Goal: Transaction & Acquisition: Book appointment/travel/reservation

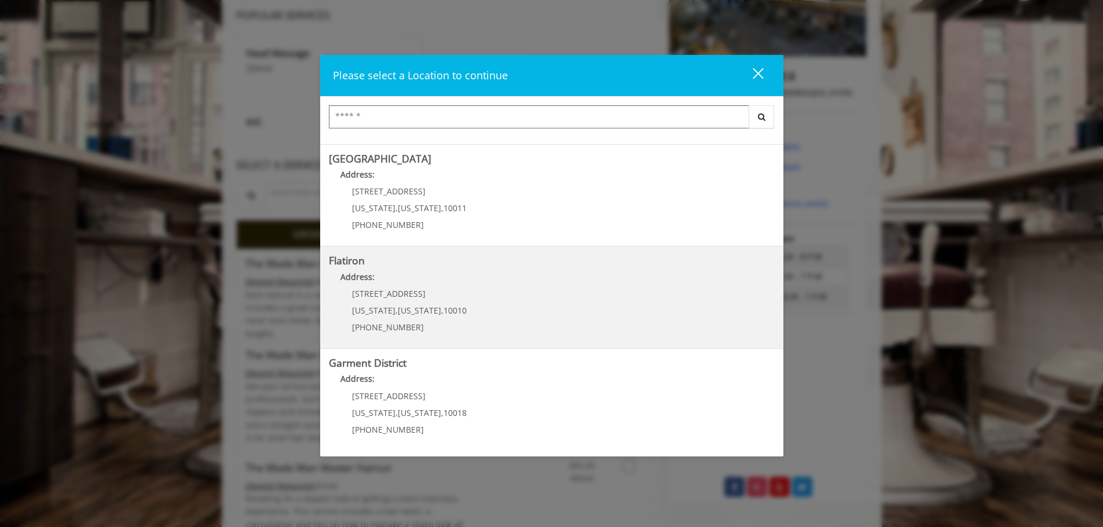
scroll to position [232, 0]
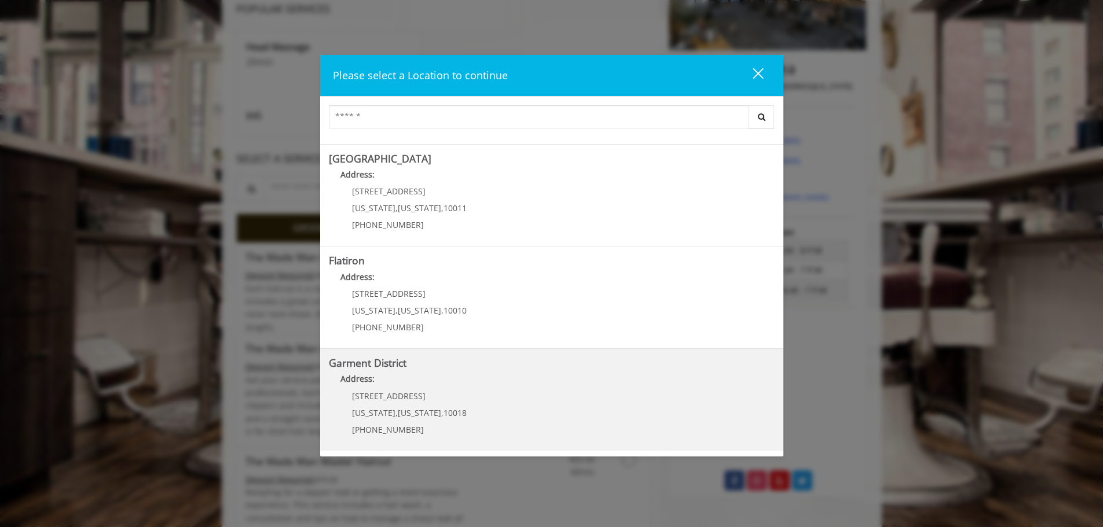
click at [494, 379] on District "Address:" at bounding box center [552, 382] width 446 height 19
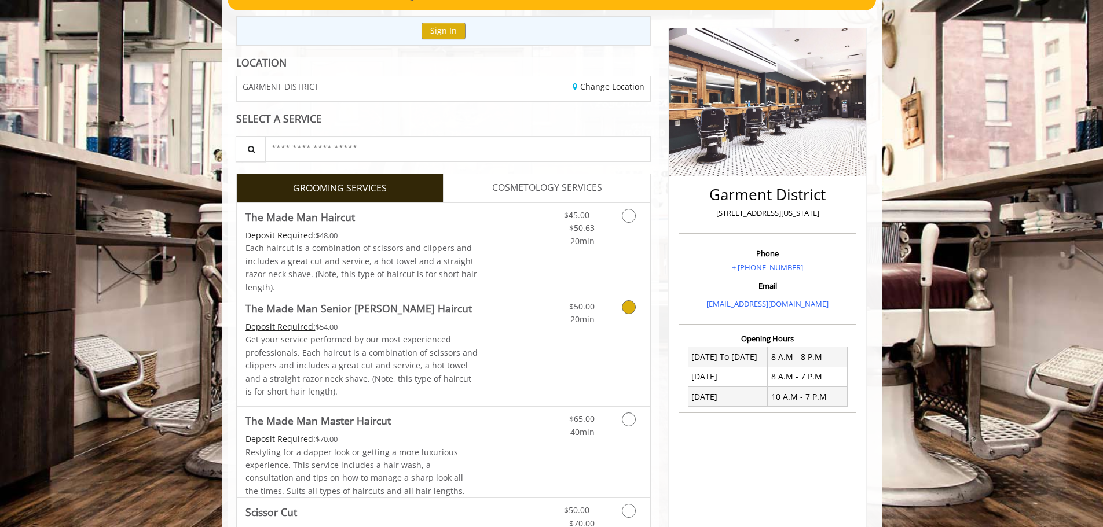
scroll to position [174, 0]
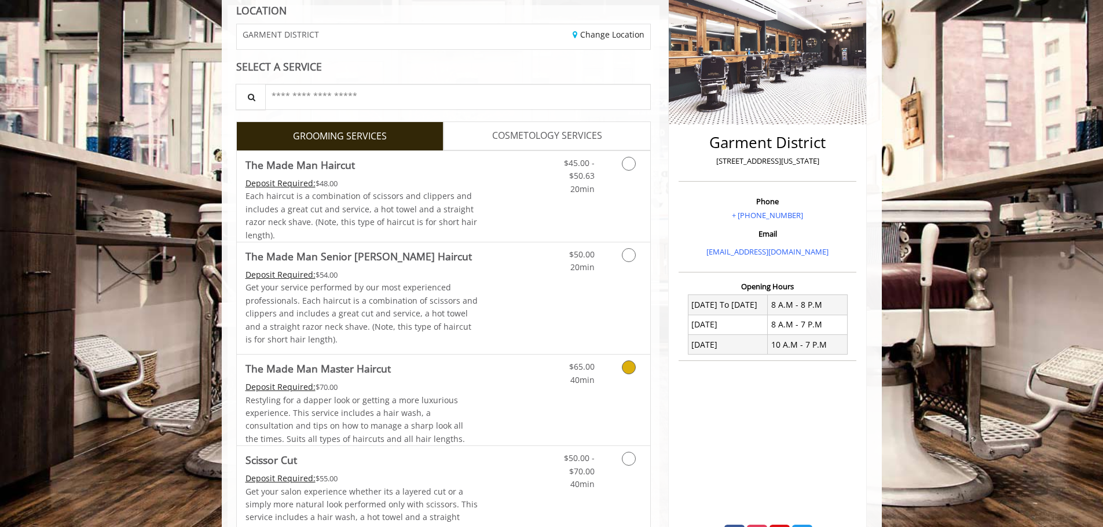
click at [463, 412] on span "Restyling for a dapper look or getting a more luxurious experience. This servic…" at bounding box center [354, 420] width 219 height 50
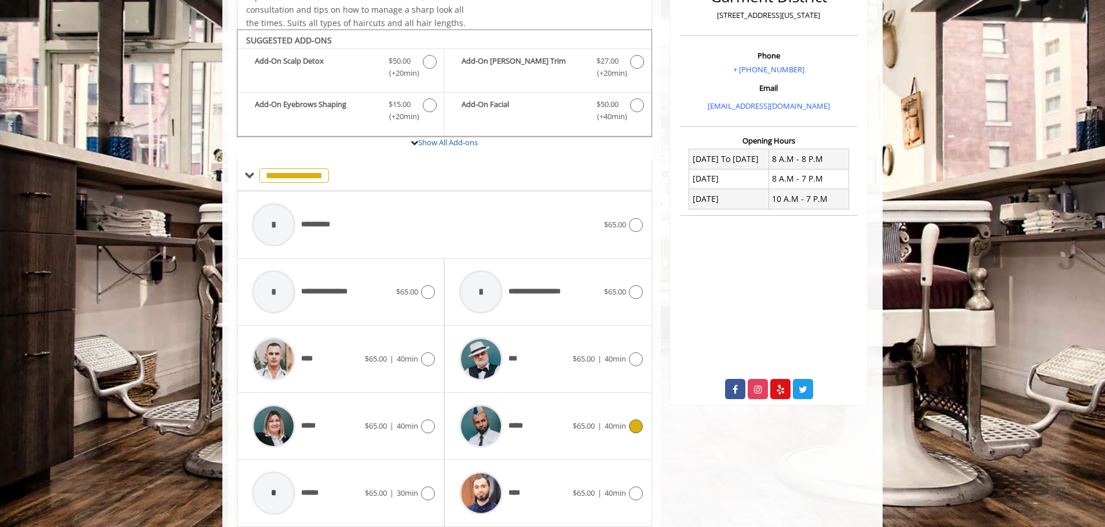
scroll to position [349, 0]
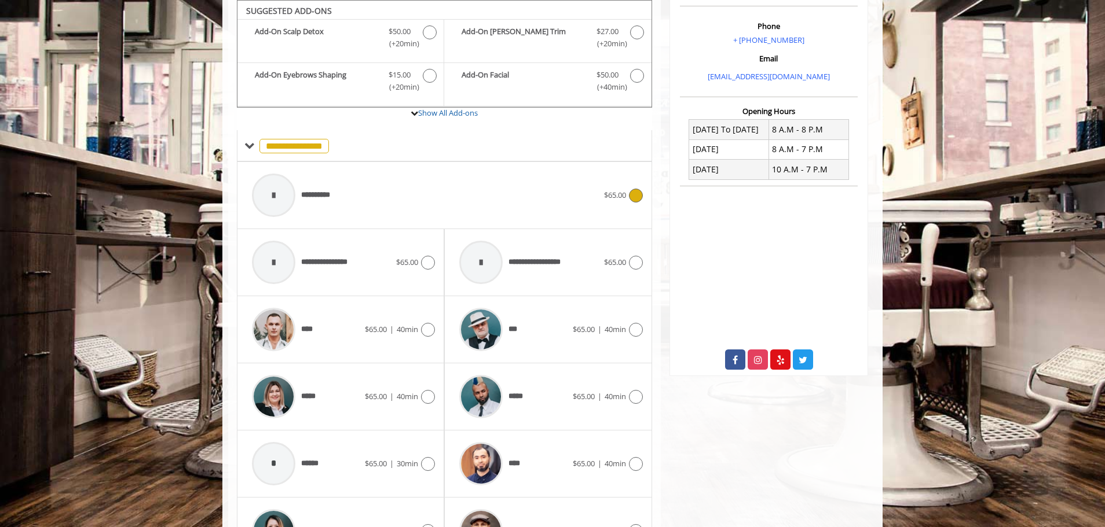
click at [357, 206] on div "**********" at bounding box center [425, 195] width 358 height 55
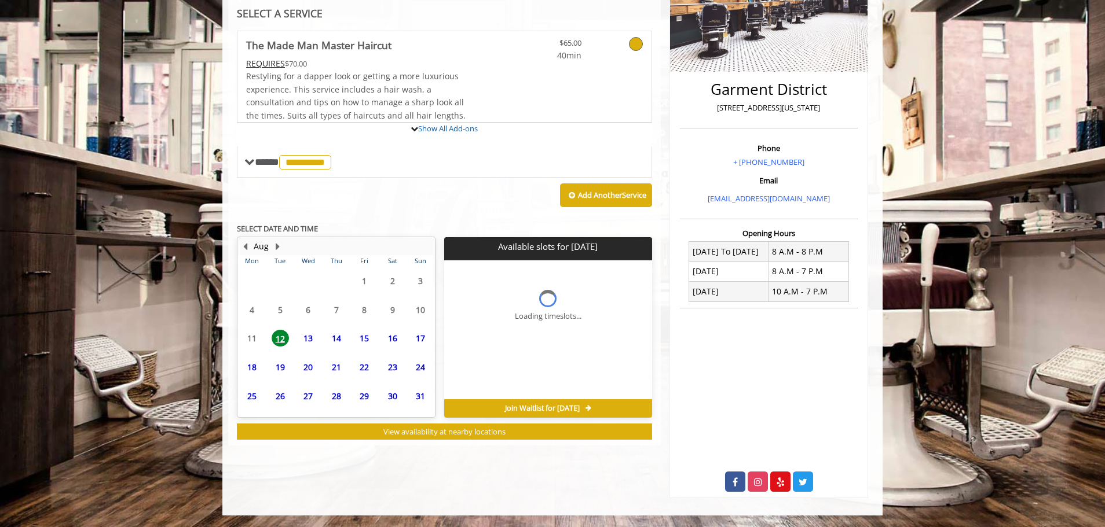
scroll to position [289, 0]
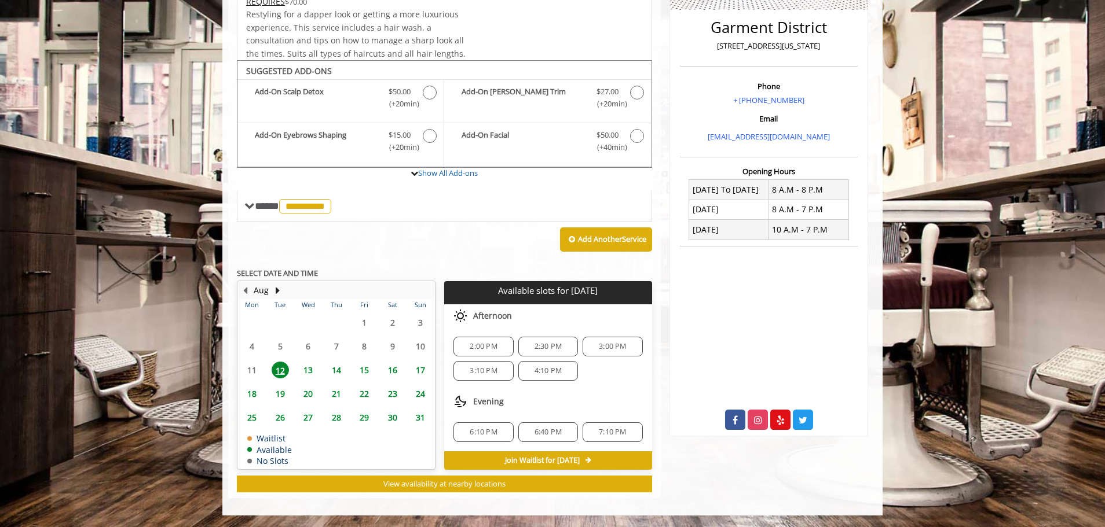
click at [313, 419] on span "27" at bounding box center [307, 417] width 17 height 17
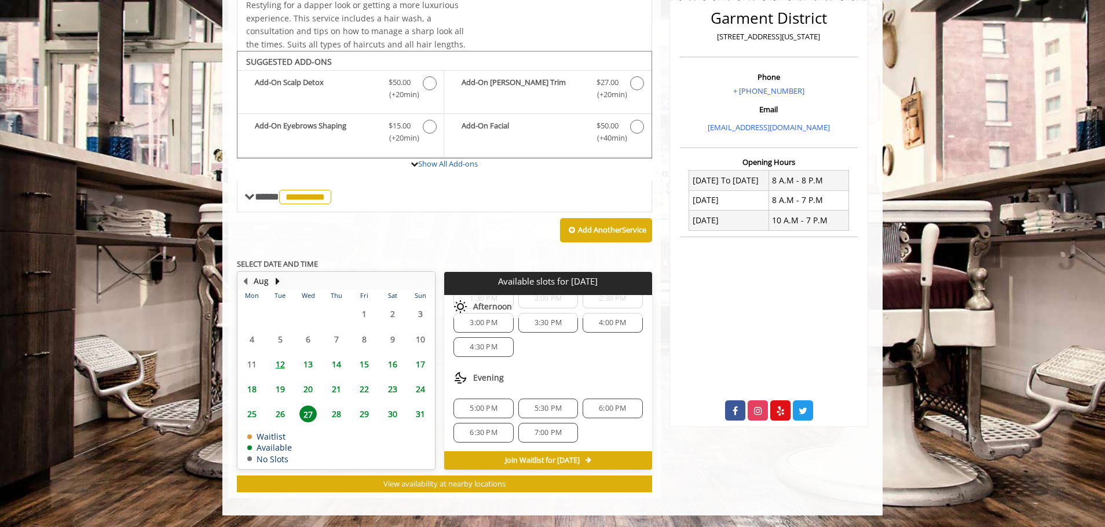
scroll to position [174, 0]
click at [552, 432] on span "7:00 PM" at bounding box center [547, 432] width 27 height 9
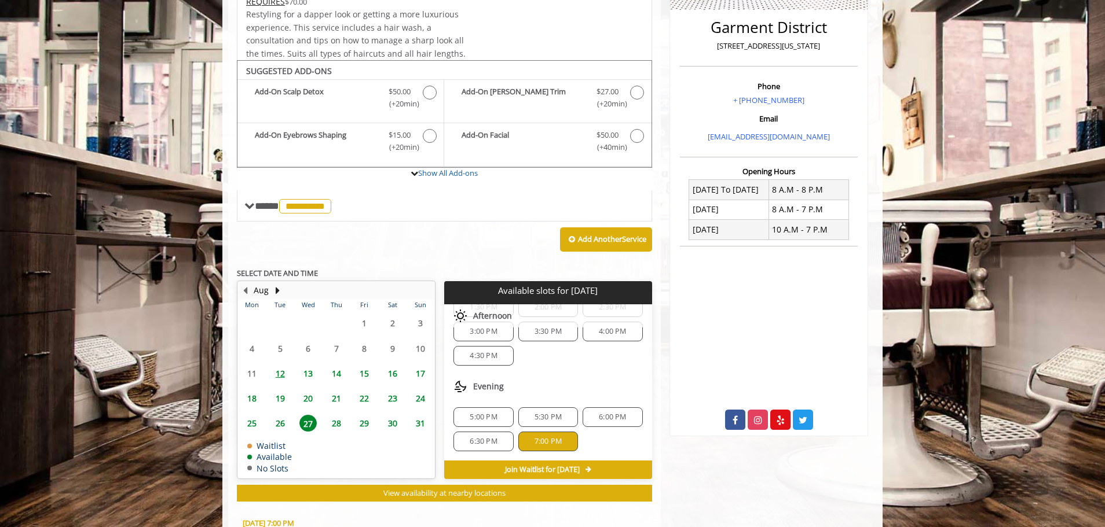
scroll to position [289, 0]
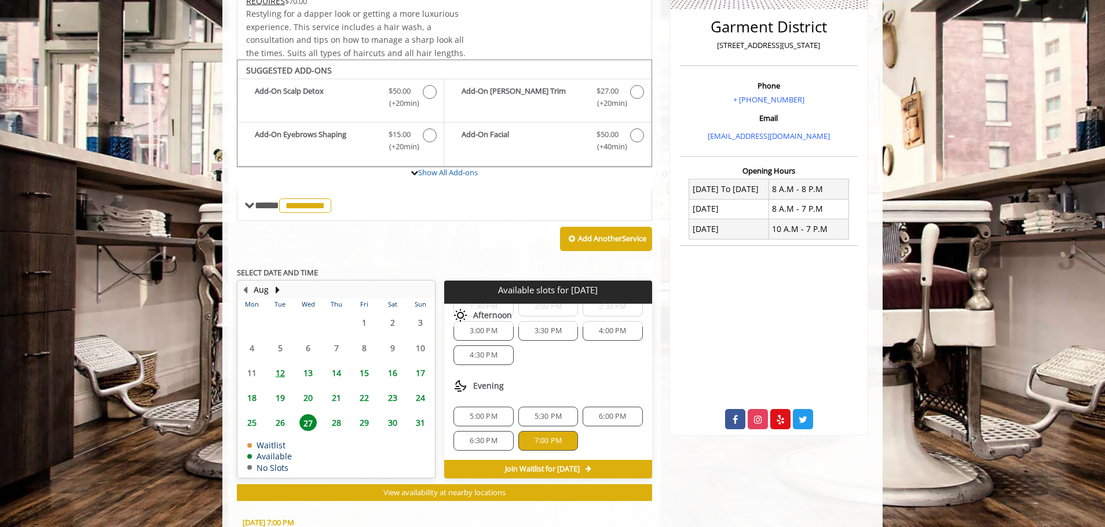
click at [314, 368] on span "13" at bounding box center [307, 373] width 17 height 17
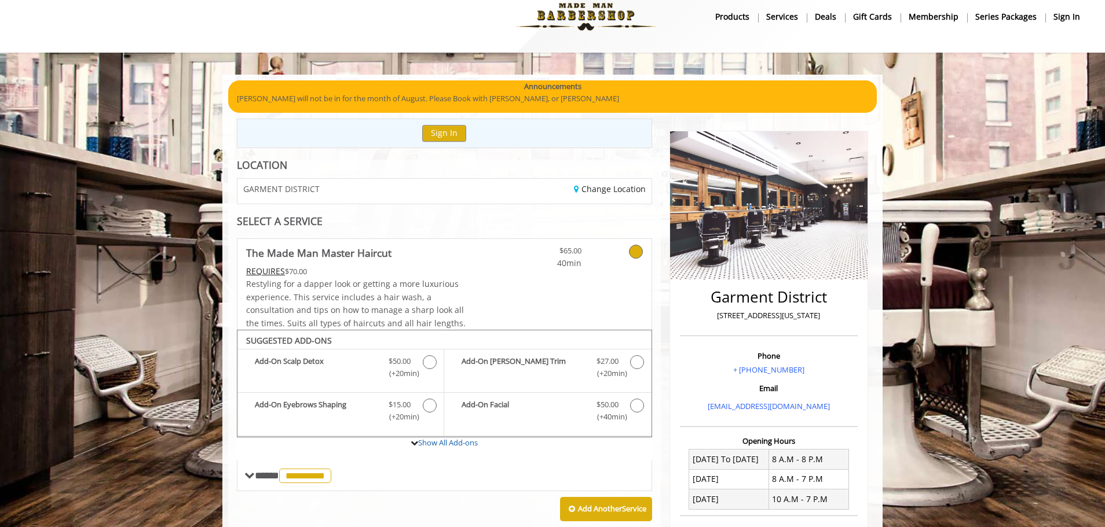
scroll to position [0, 0]
